Goal: Navigation & Orientation: Find specific page/section

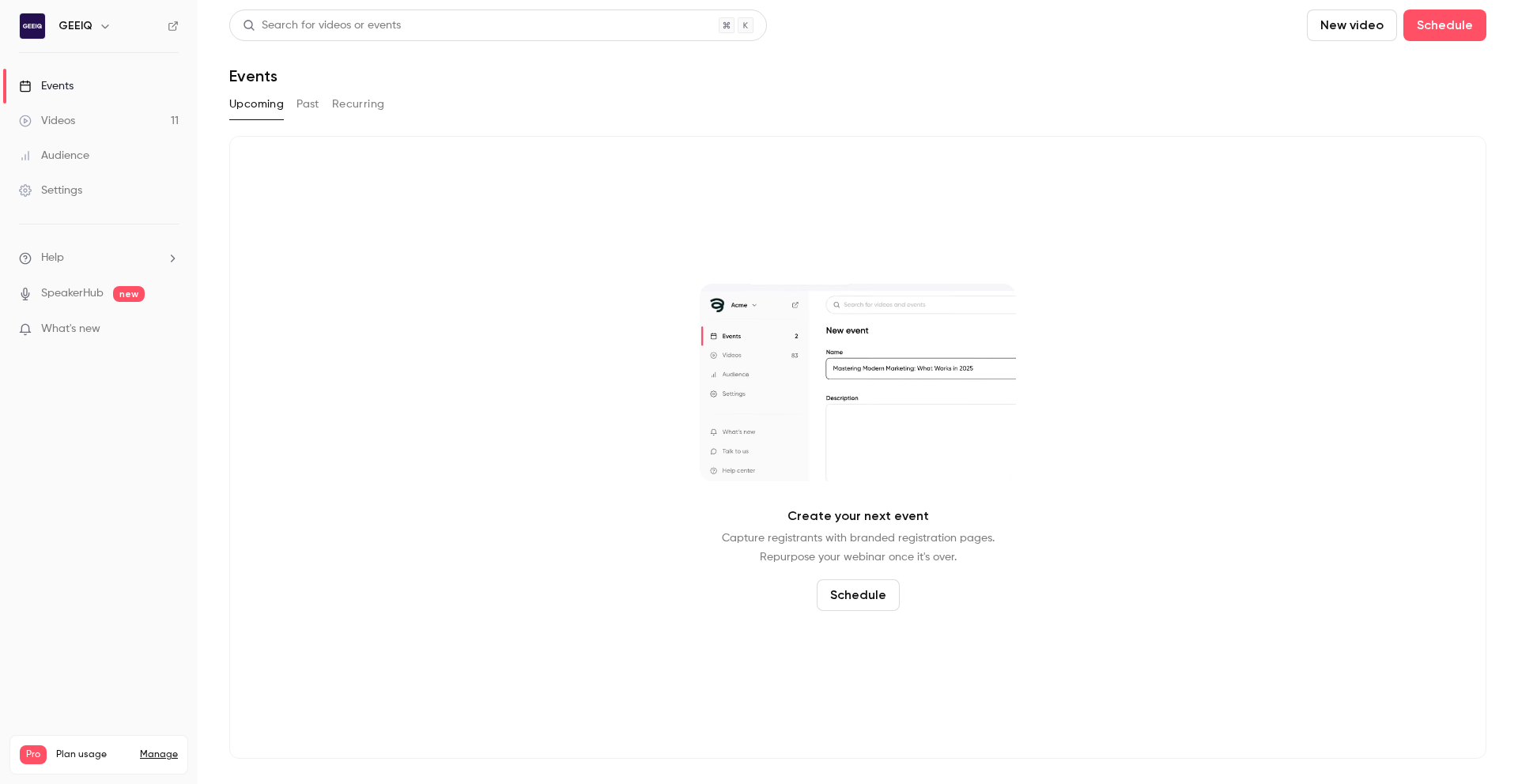
click at [114, 111] on link "Videos 11" at bounding box center [99, 120] width 198 height 35
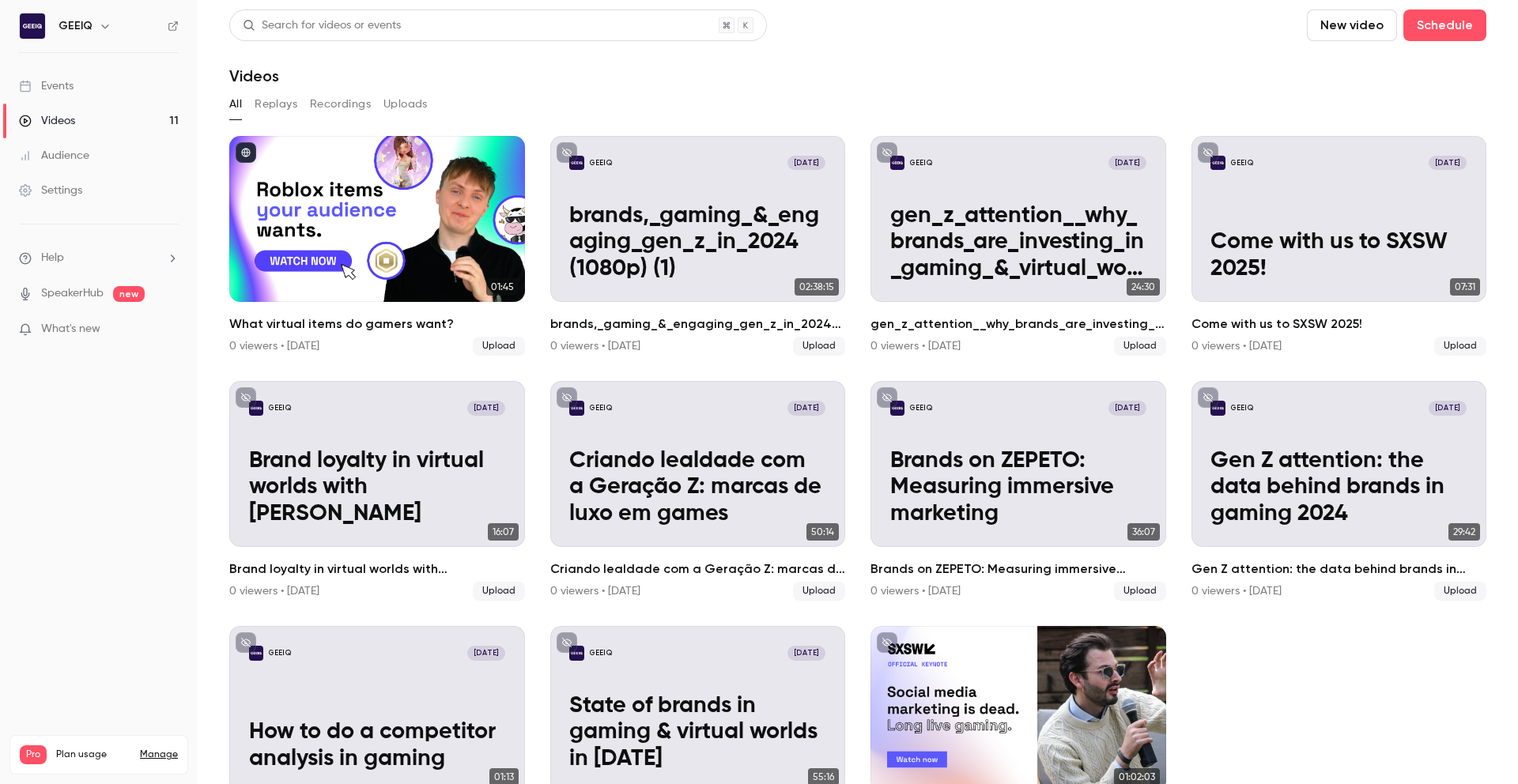
click at [75, 158] on div "Audience" at bounding box center [54, 156] width 70 height 16
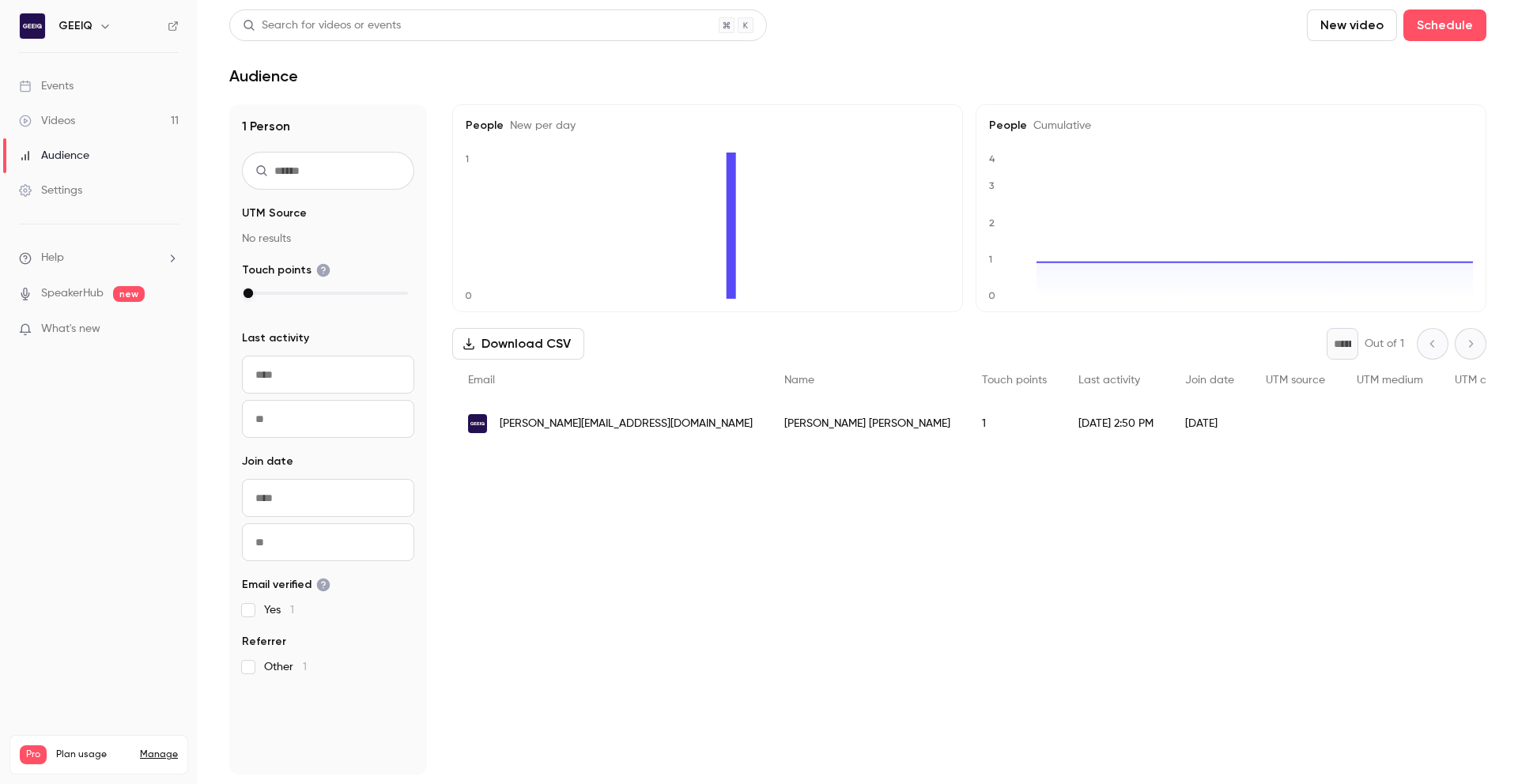
click at [78, 84] on link "Events" at bounding box center [99, 85] width 198 height 35
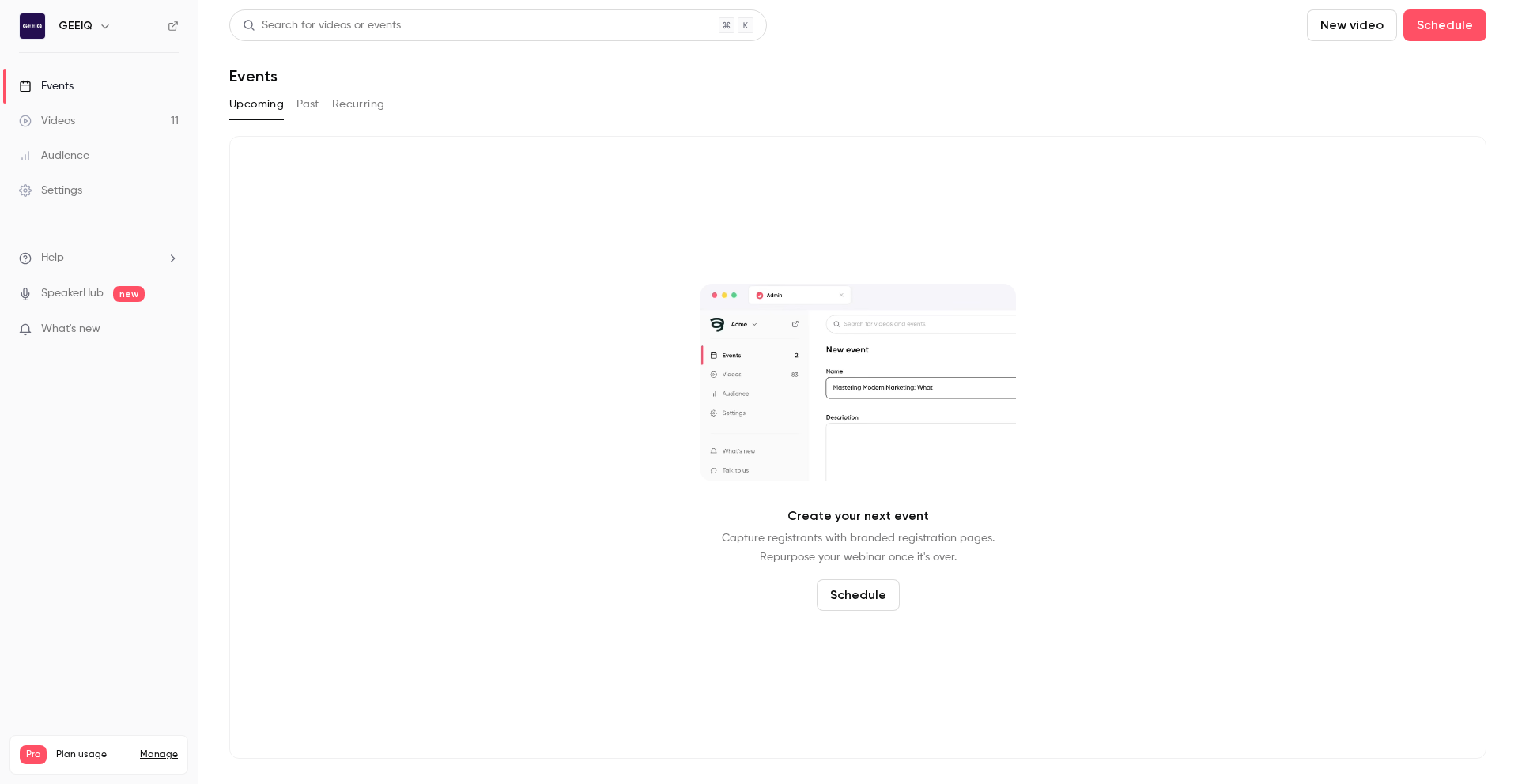
click at [158, 748] on link "Manage" at bounding box center [159, 754] width 38 height 13
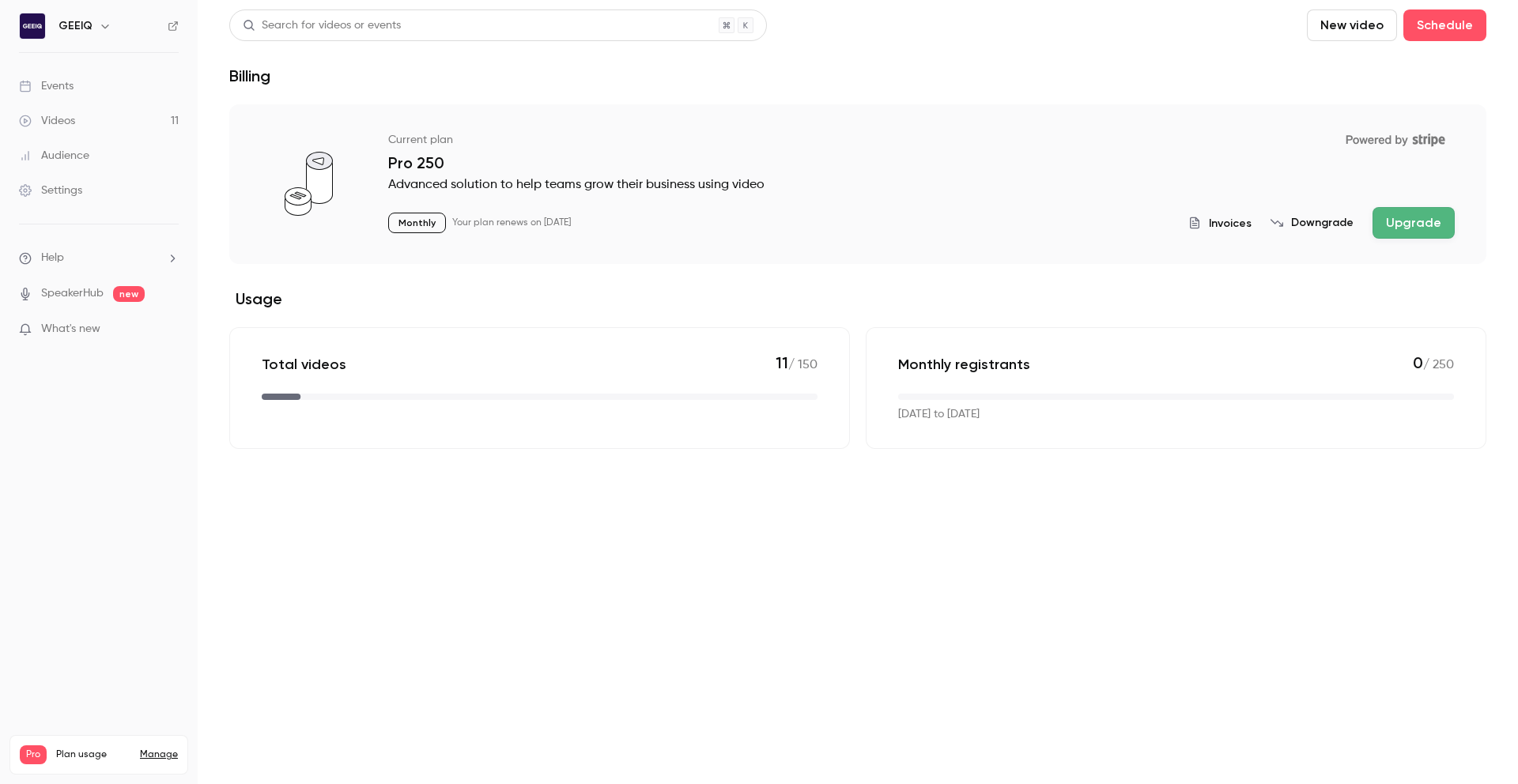
click at [124, 122] on link "Videos 11" at bounding box center [99, 120] width 198 height 35
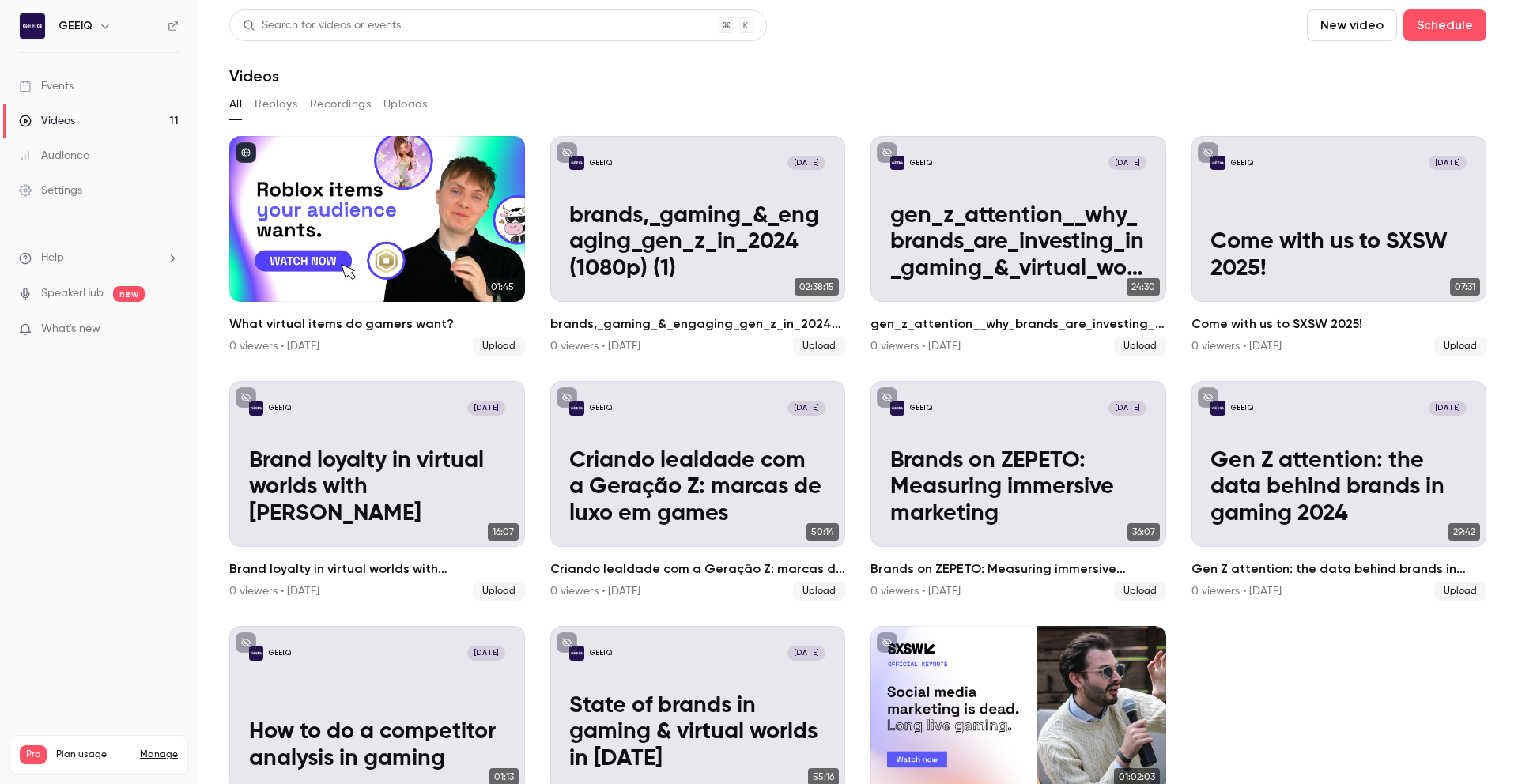
click at [67, 91] on div "Events" at bounding box center [46, 86] width 55 height 16
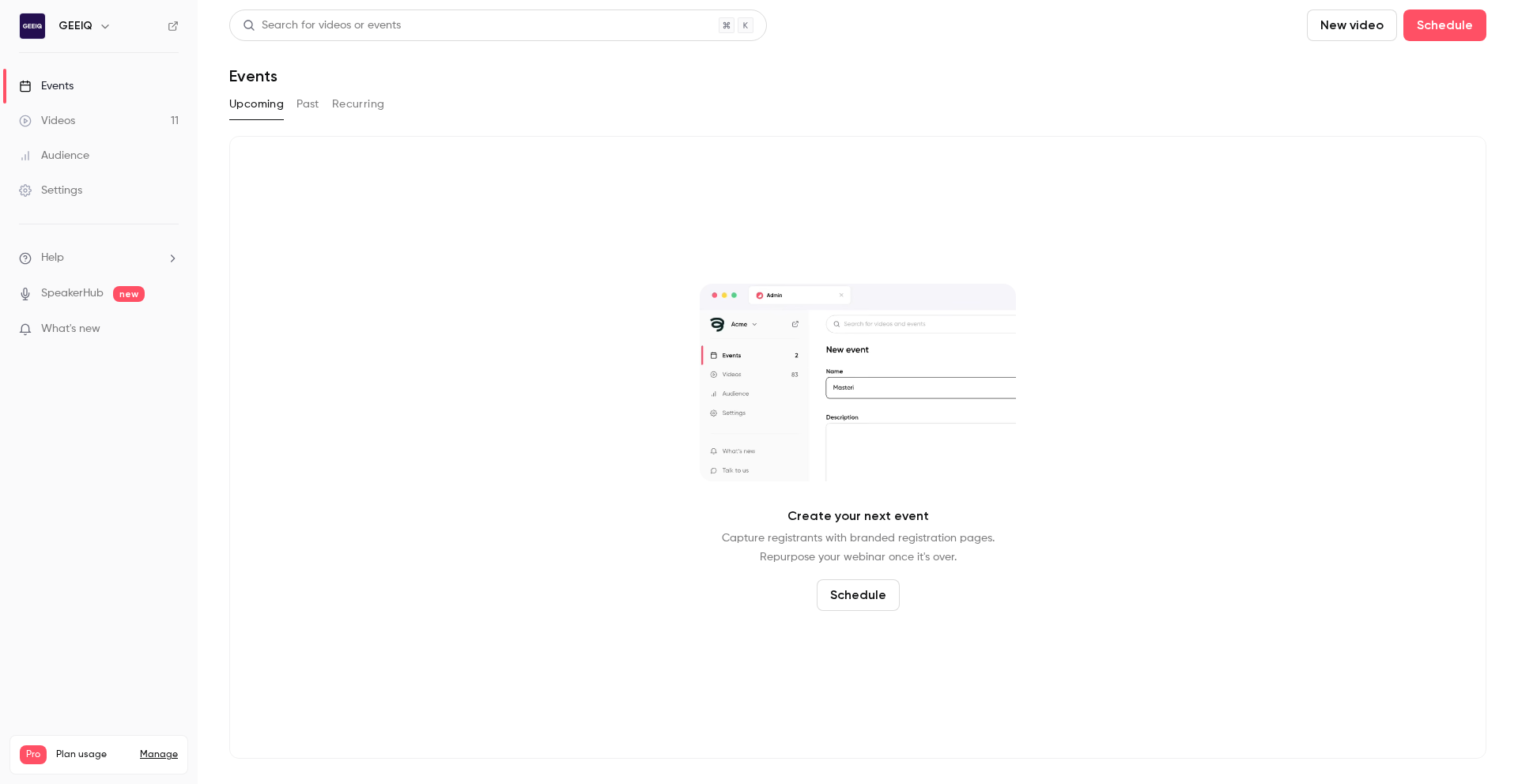
click at [323, 105] on div "Upcoming Past Recurring" at bounding box center [858, 104] width 1257 height 25
click at [312, 102] on button "Past" at bounding box center [308, 104] width 22 height 25
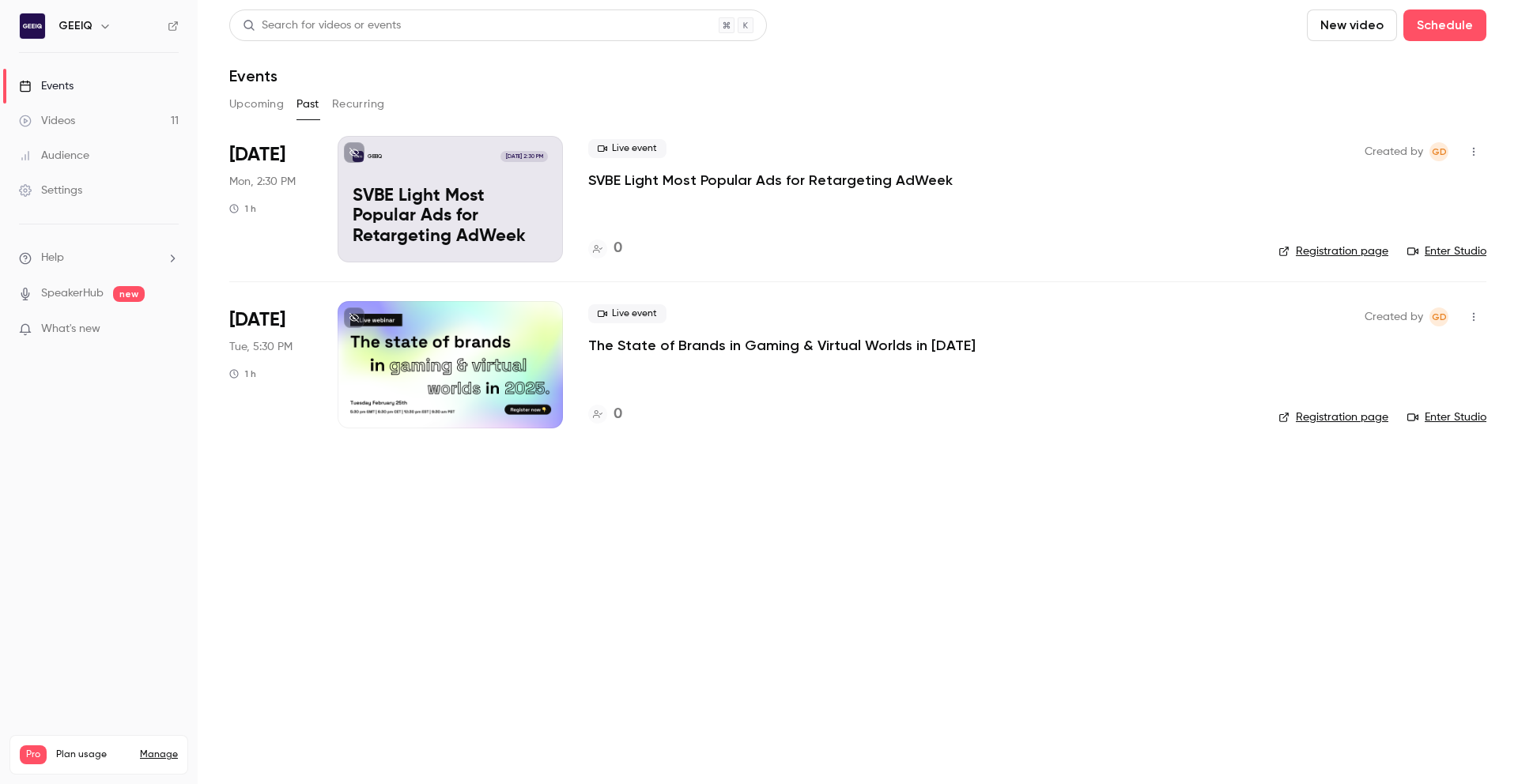
click at [355, 97] on button "Recurring" at bounding box center [358, 104] width 53 height 25
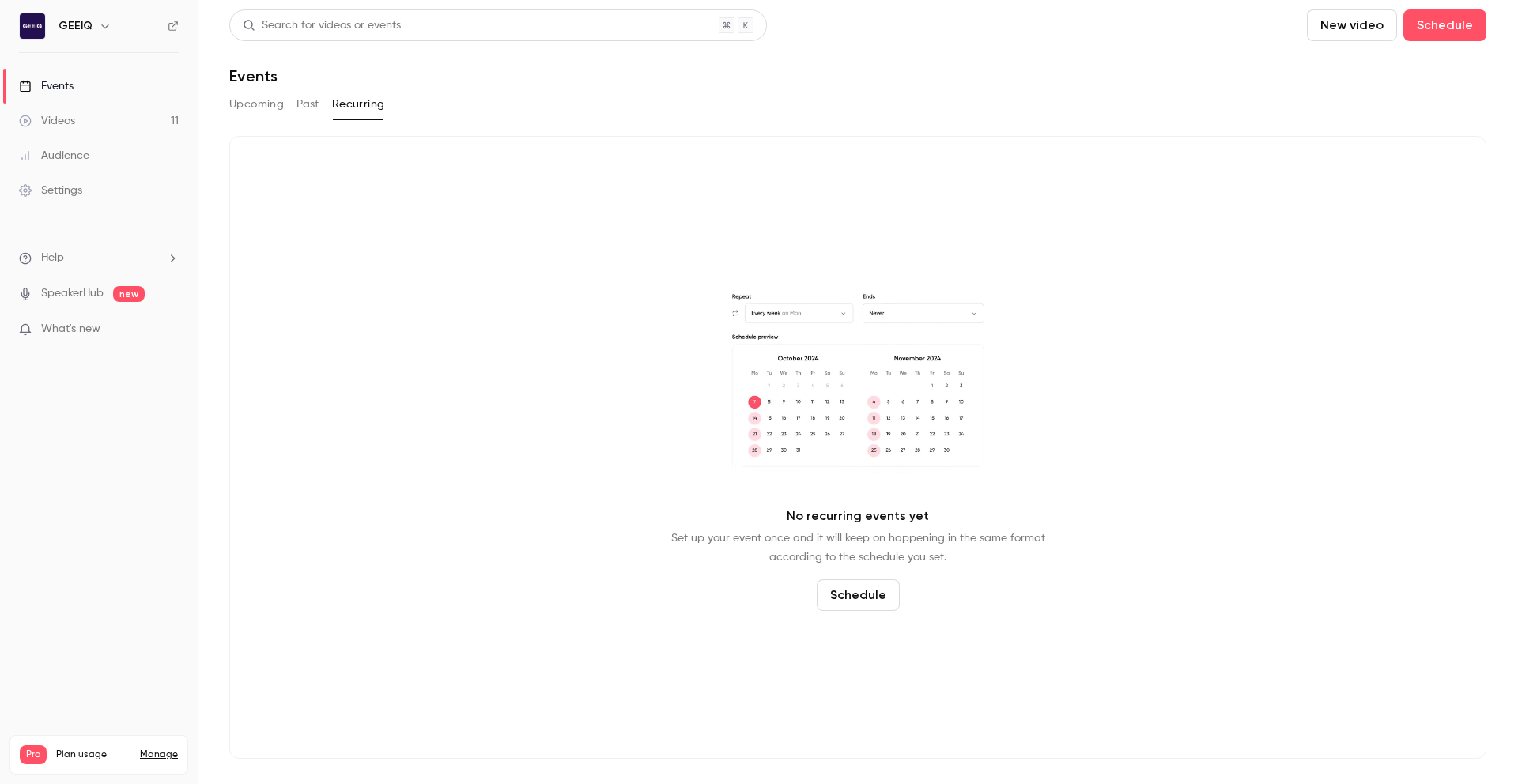
click at [290, 104] on div "Upcoming Past Recurring" at bounding box center [858, 104] width 1257 height 25
click at [297, 105] on button "Past" at bounding box center [308, 104] width 22 height 25
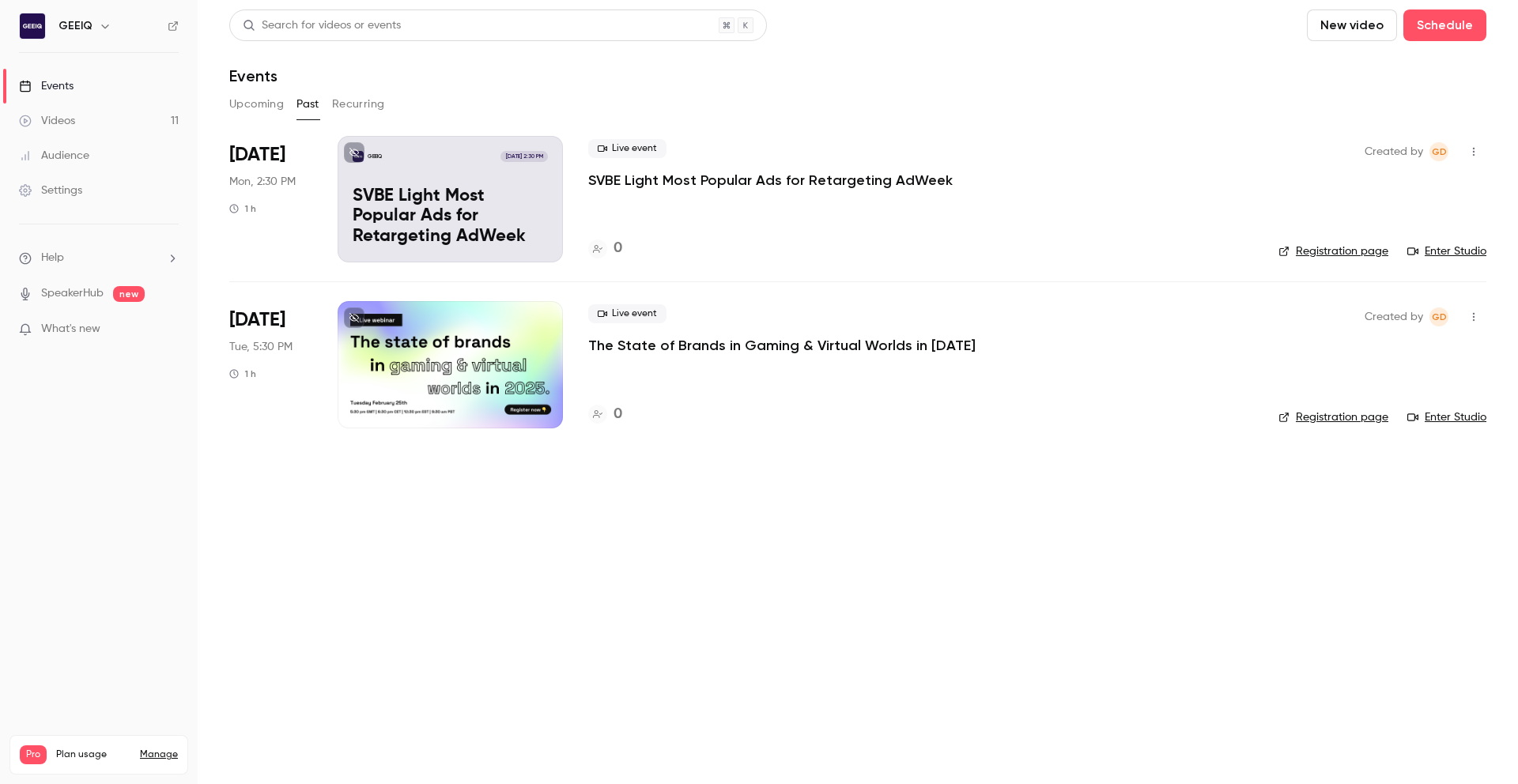
click at [259, 106] on button "Upcoming" at bounding box center [256, 104] width 55 height 25
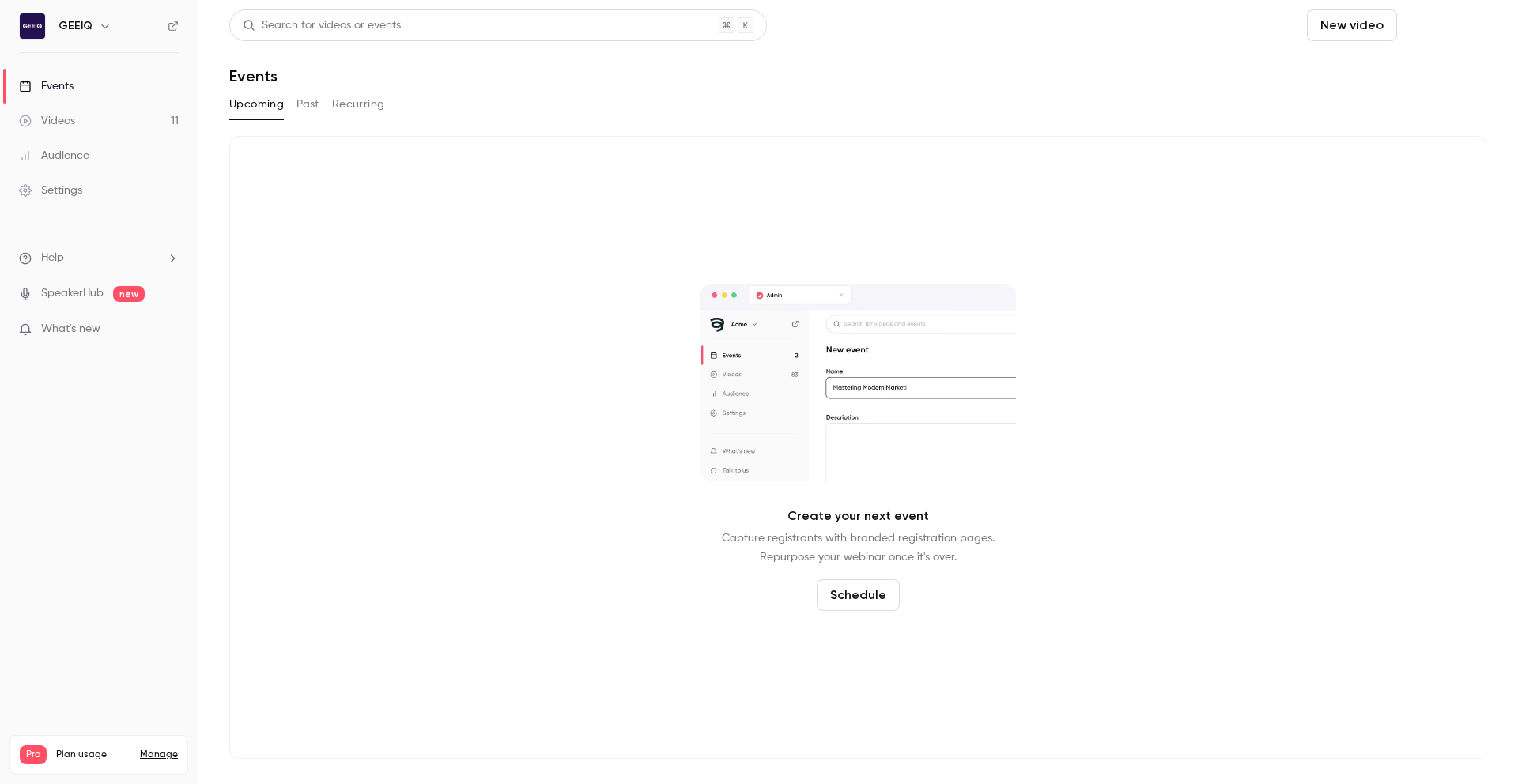
click at [1460, 24] on button "Schedule" at bounding box center [1444, 25] width 83 height 31
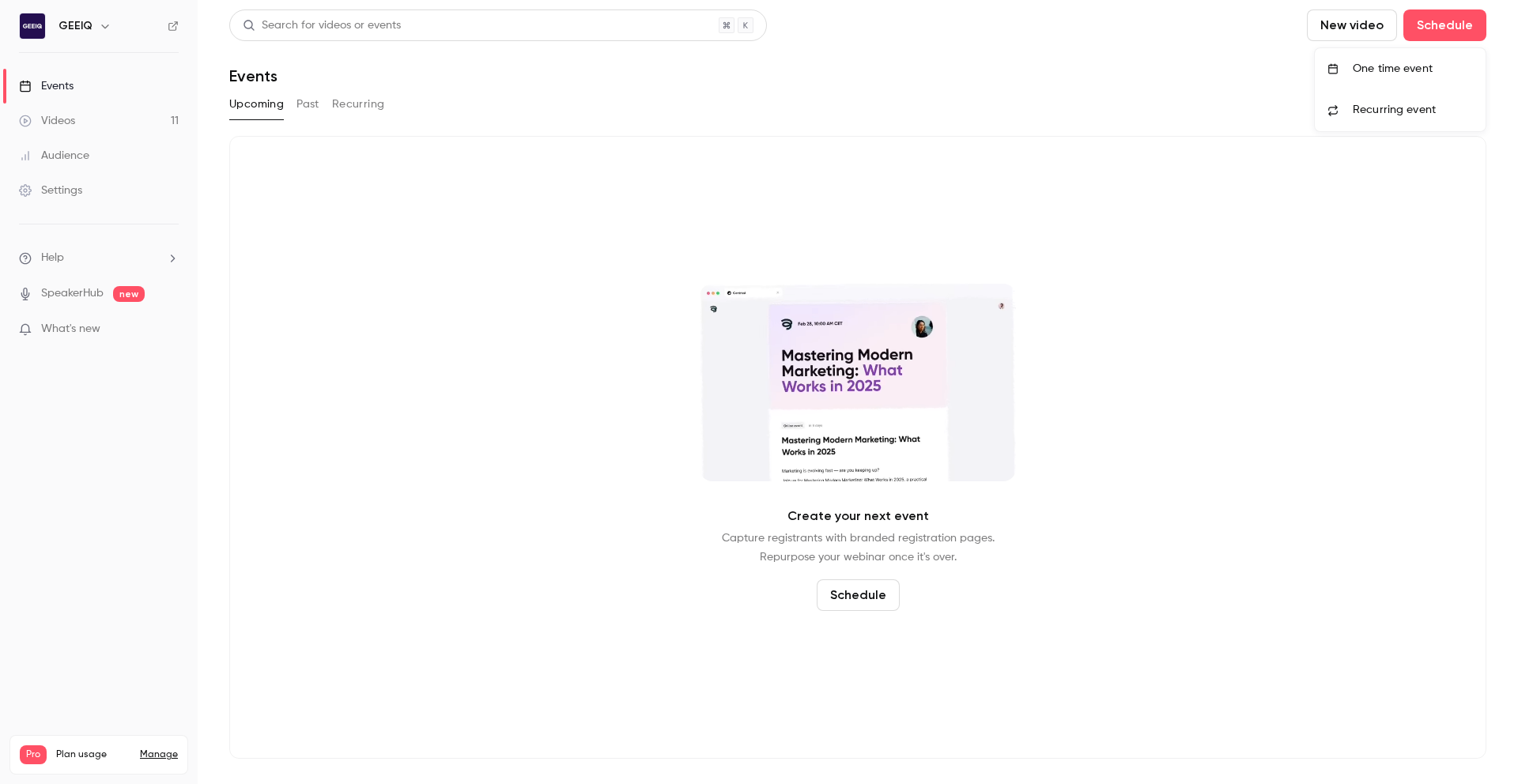
click at [81, 116] on div at bounding box center [759, 392] width 1518 height 784
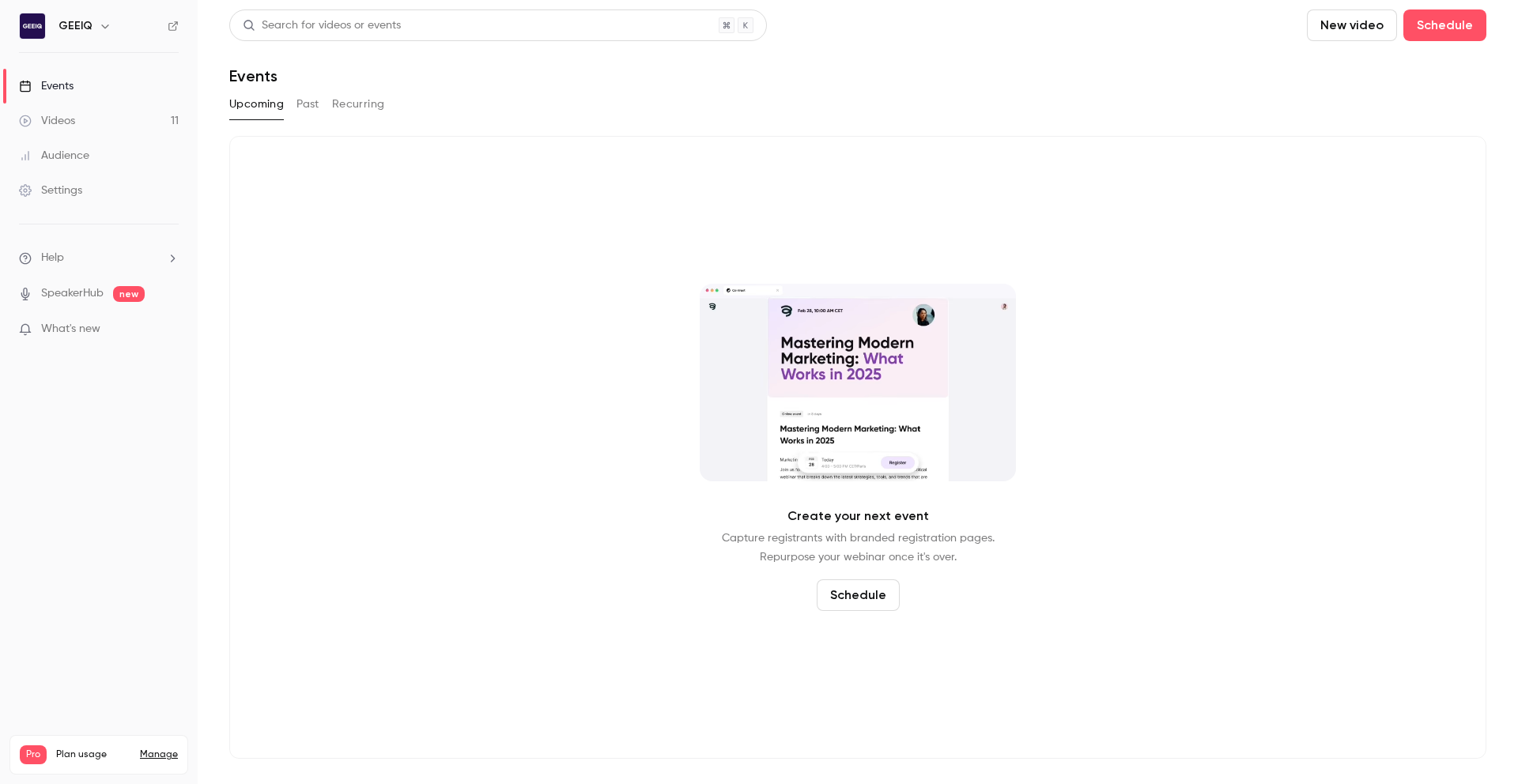
click at [67, 115] on div "Videos" at bounding box center [47, 121] width 56 height 16
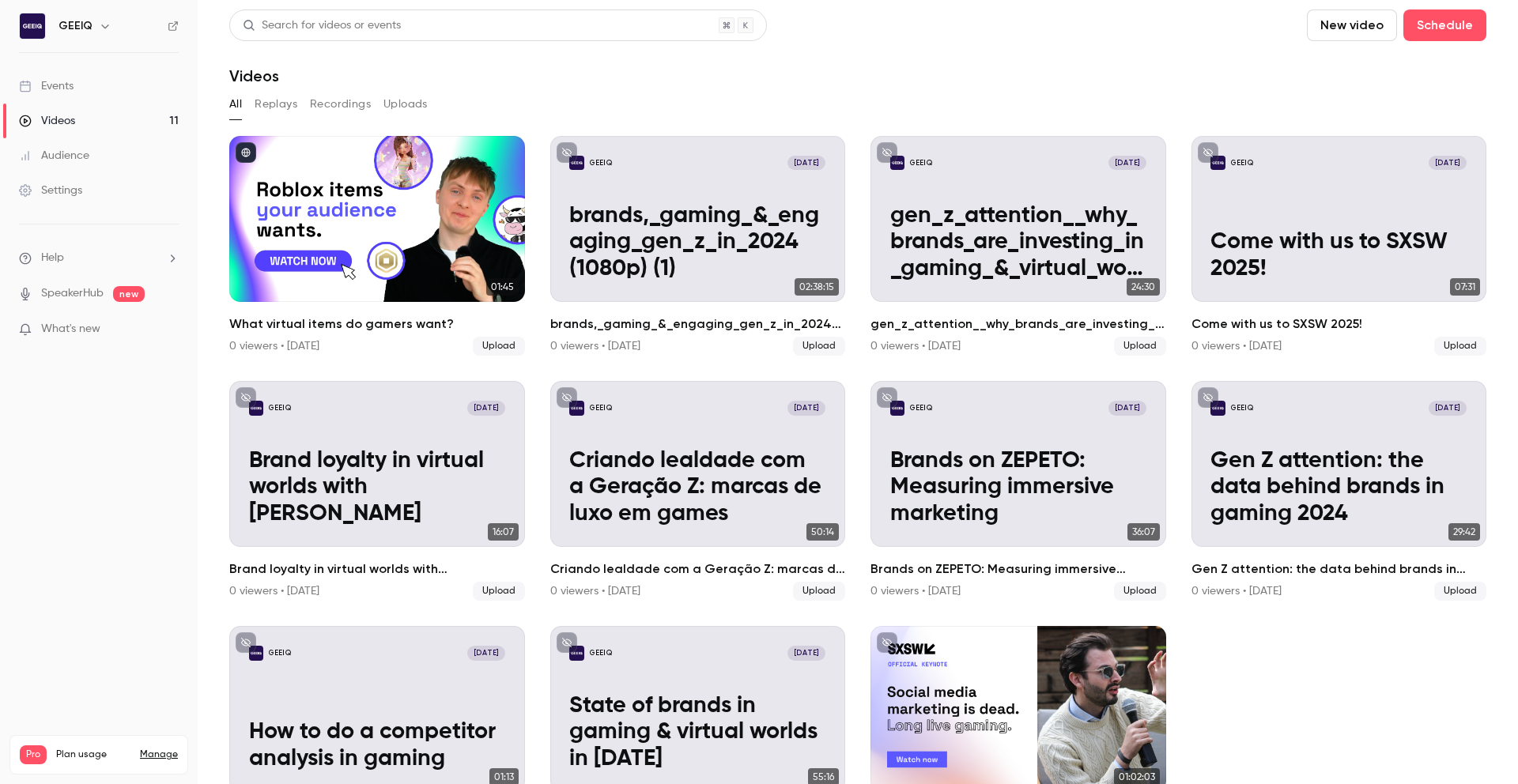
click at [54, 83] on div "Events" at bounding box center [46, 86] width 55 height 16
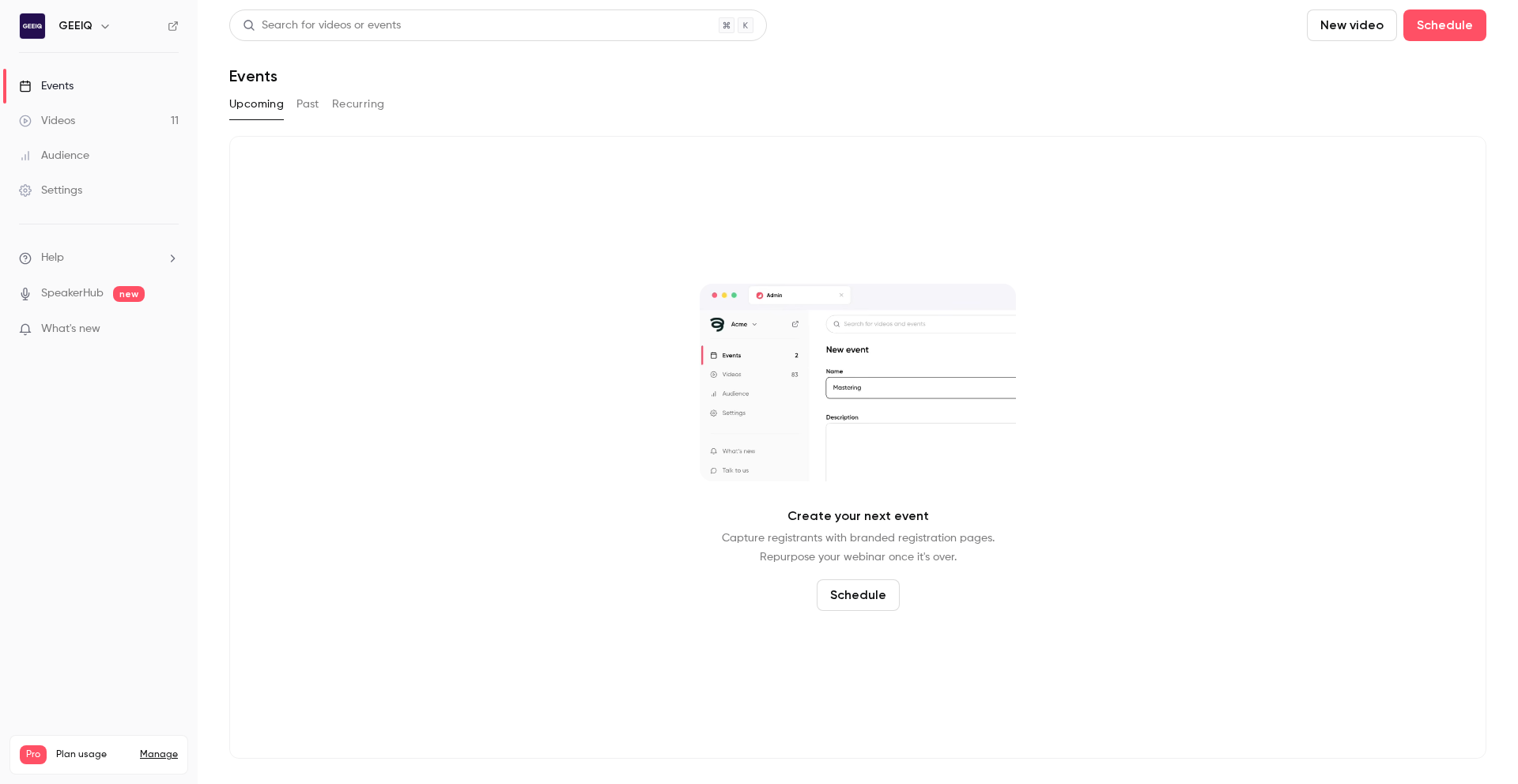
click at [307, 119] on div "Upcoming Past Recurring" at bounding box center [858, 107] width 1257 height 31
click at [335, 111] on button "Recurring" at bounding box center [358, 104] width 53 height 25
click at [299, 106] on button "Past" at bounding box center [308, 104] width 22 height 25
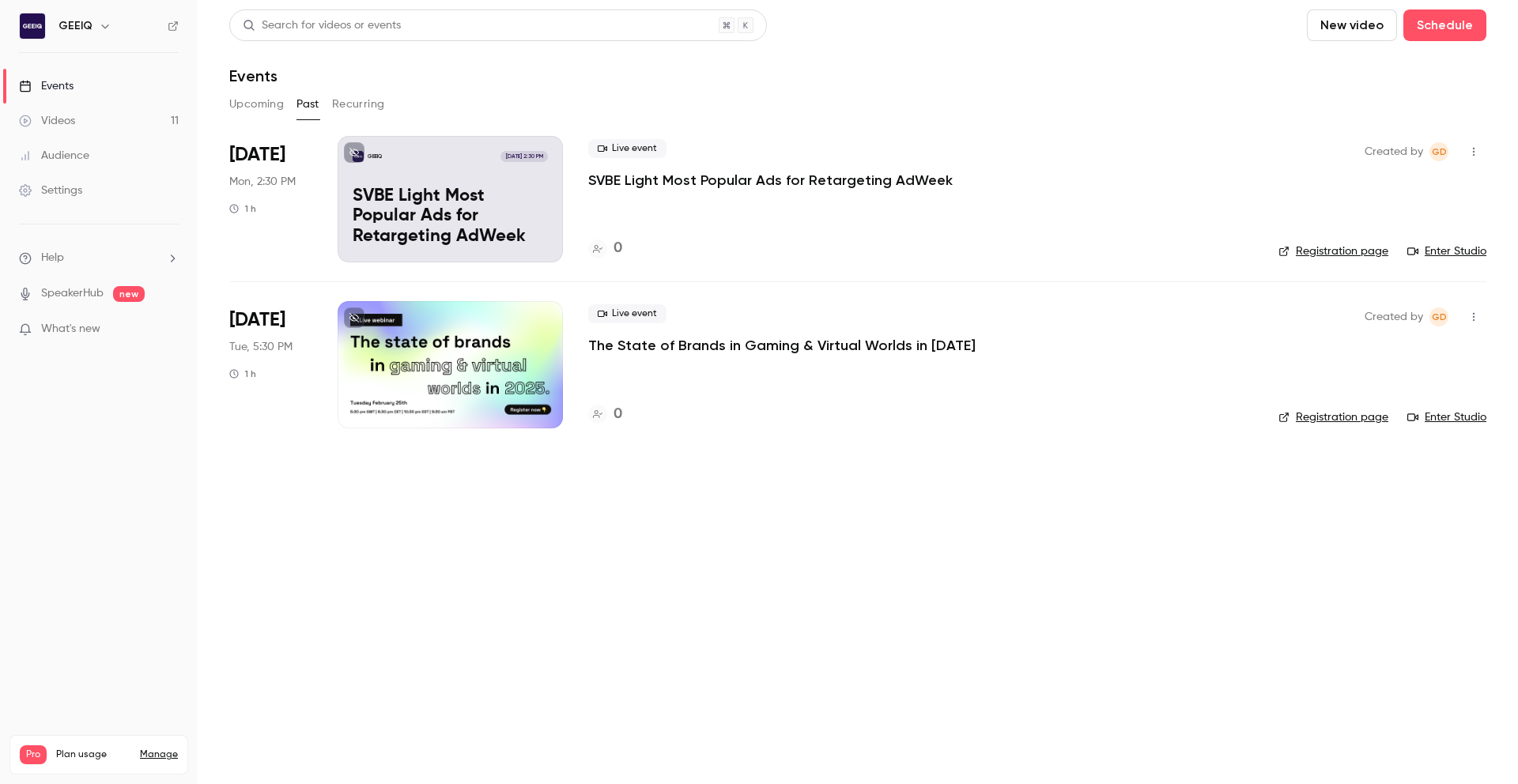
click at [1479, 324] on button "button" at bounding box center [1473, 316] width 25 height 25
drag, startPoint x: 1005, startPoint y: 445, endPoint x: 996, endPoint y: 374, distance: 71.6
click at [1003, 442] on div at bounding box center [759, 392] width 1518 height 784
